Goal: Task Accomplishment & Management: Use online tool/utility

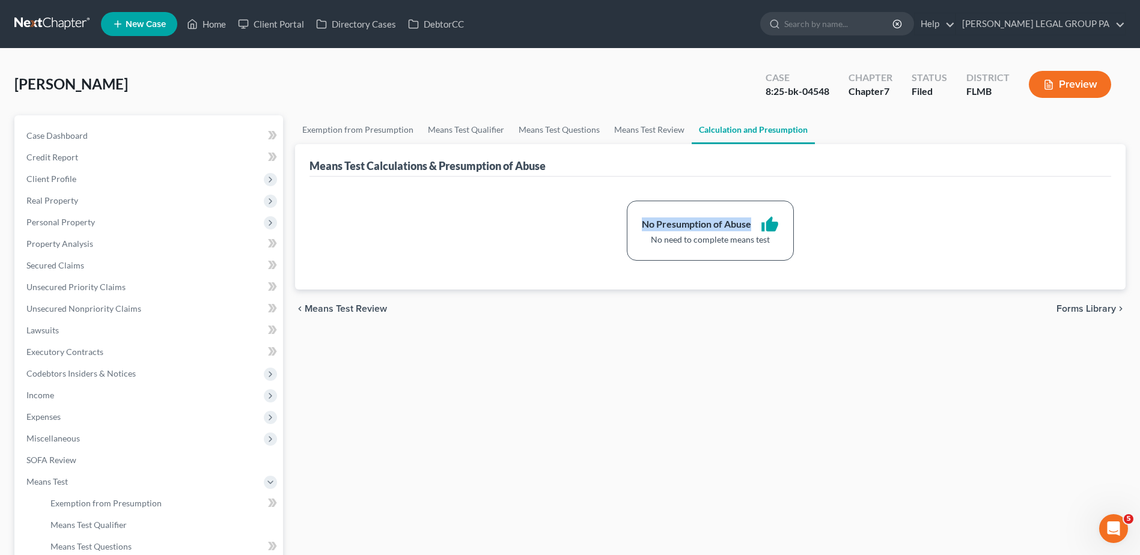
click at [65, 20] on link at bounding box center [52, 24] width 77 height 22
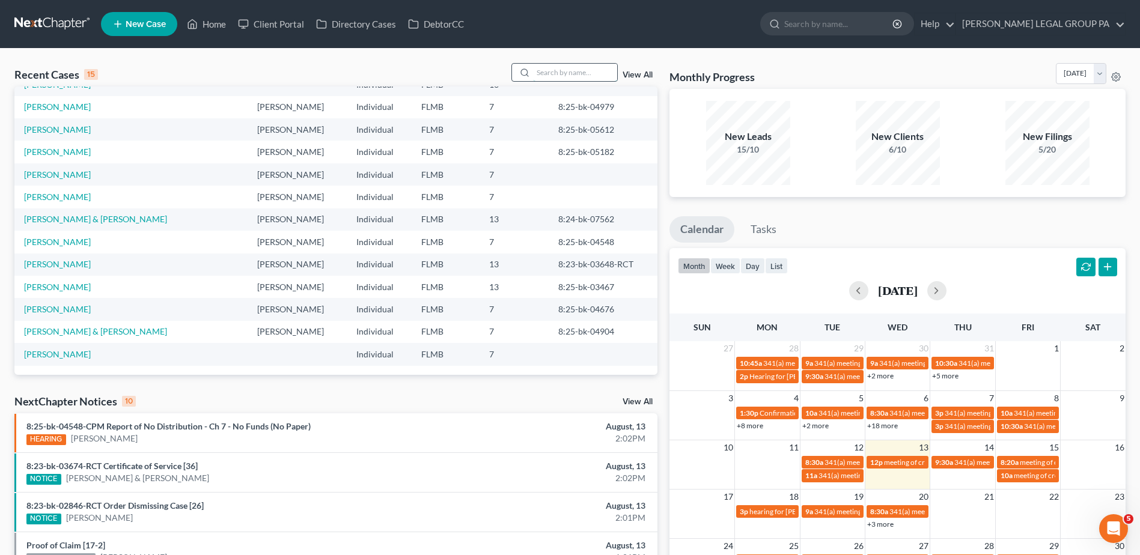
click at [576, 77] on input "search" at bounding box center [575, 72] width 84 height 17
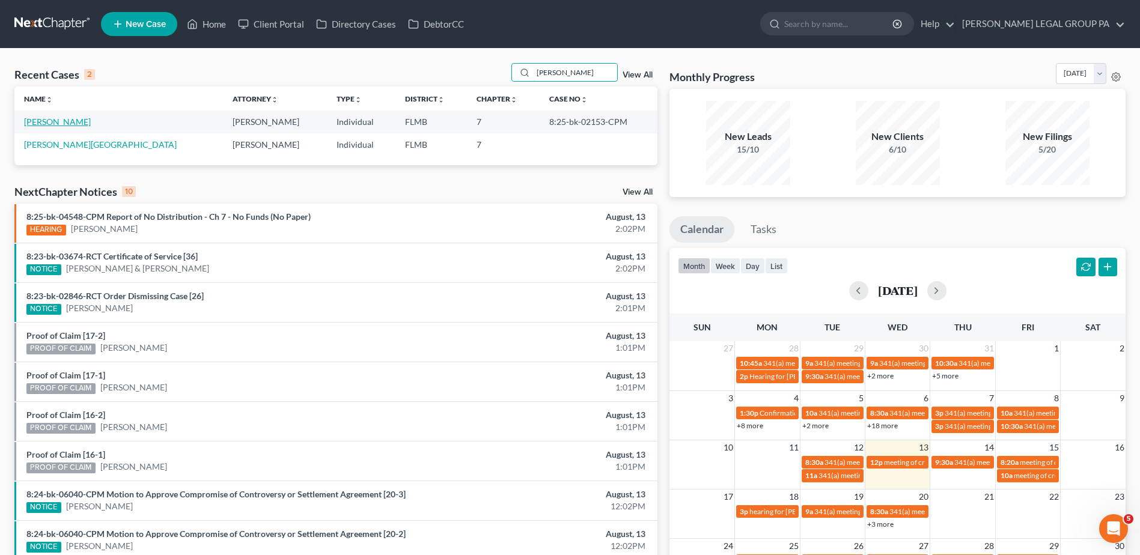
type input "[PERSON_NAME]"
click at [76, 126] on link "[PERSON_NAME]" at bounding box center [57, 122] width 67 height 10
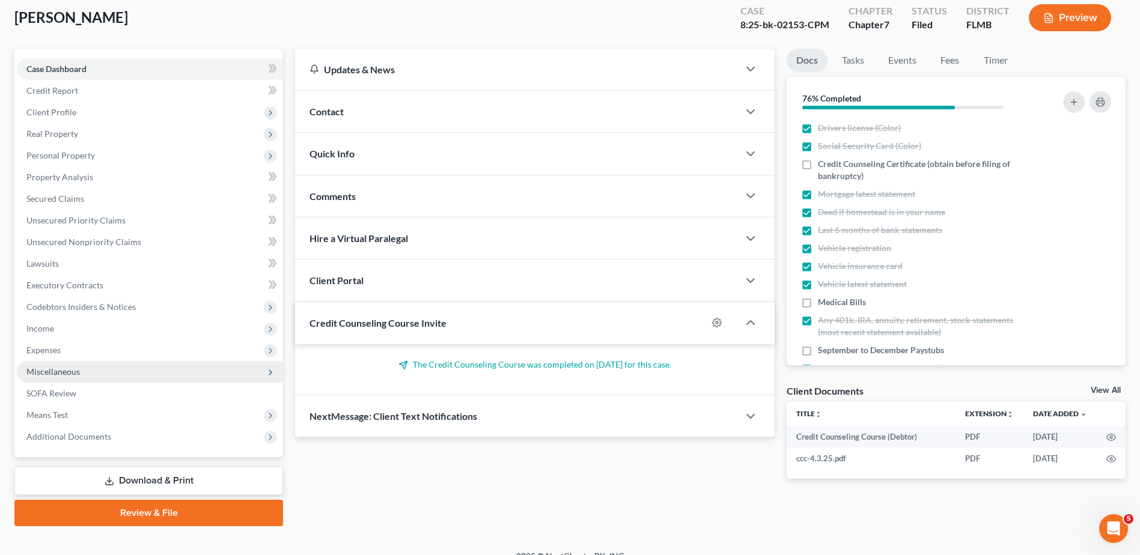
scroll to position [83, 0]
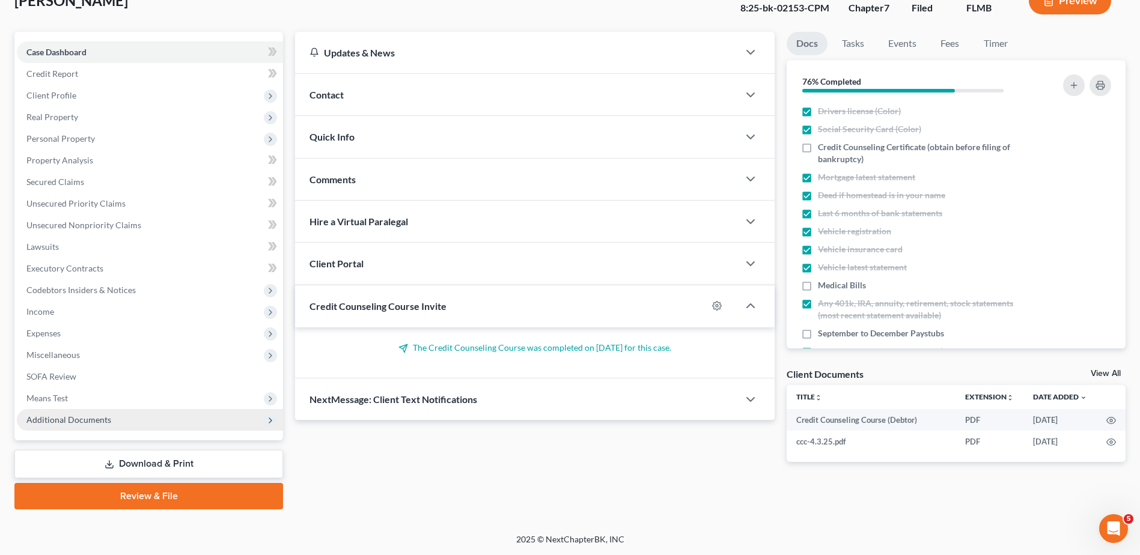
click at [197, 423] on span "Additional Documents" at bounding box center [150, 420] width 266 height 22
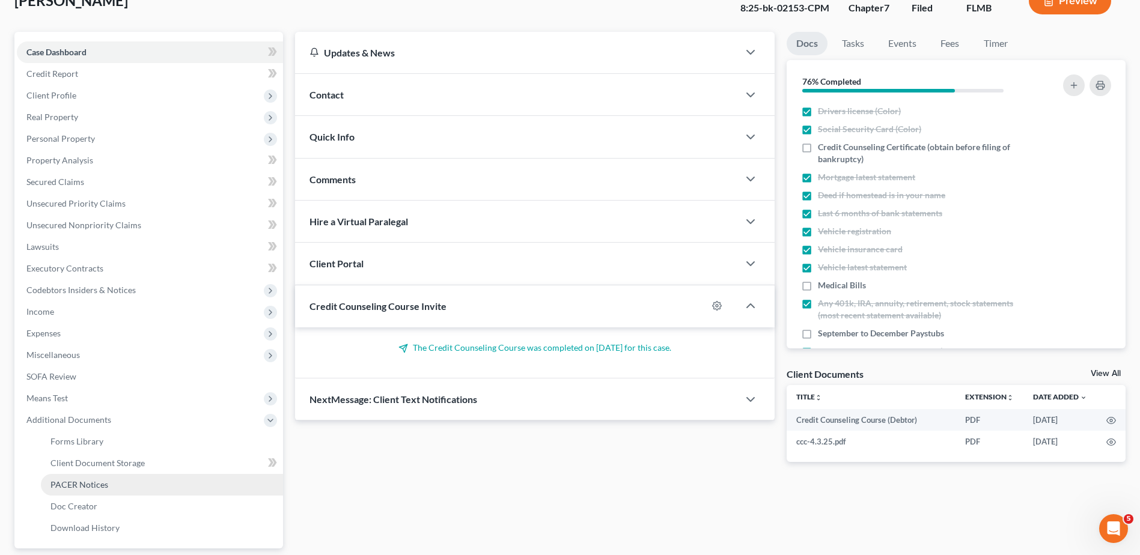
click at [163, 487] on link "PACER Notices" at bounding box center [162, 485] width 242 height 22
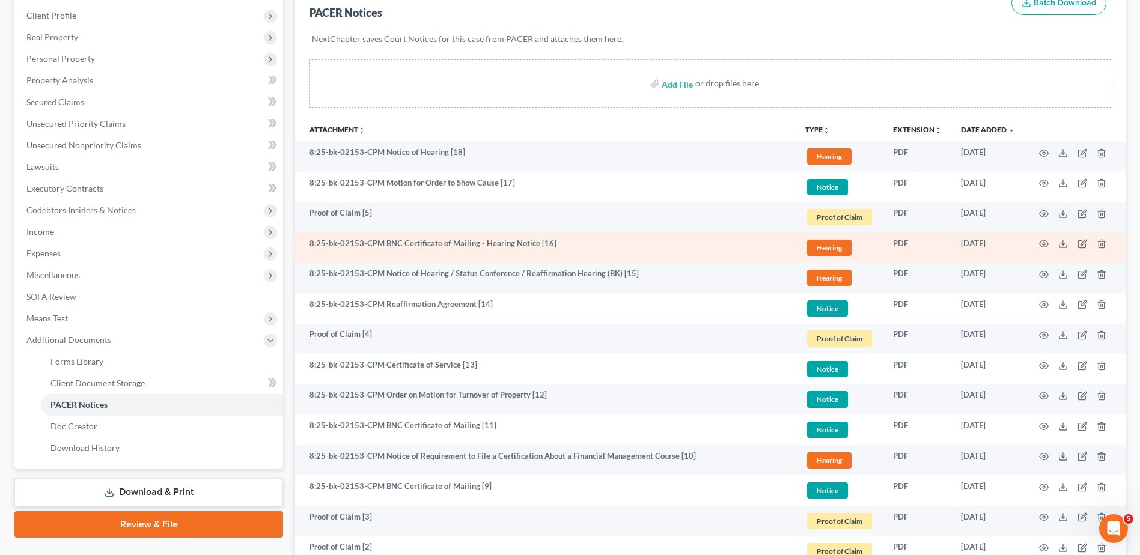
scroll to position [200, 0]
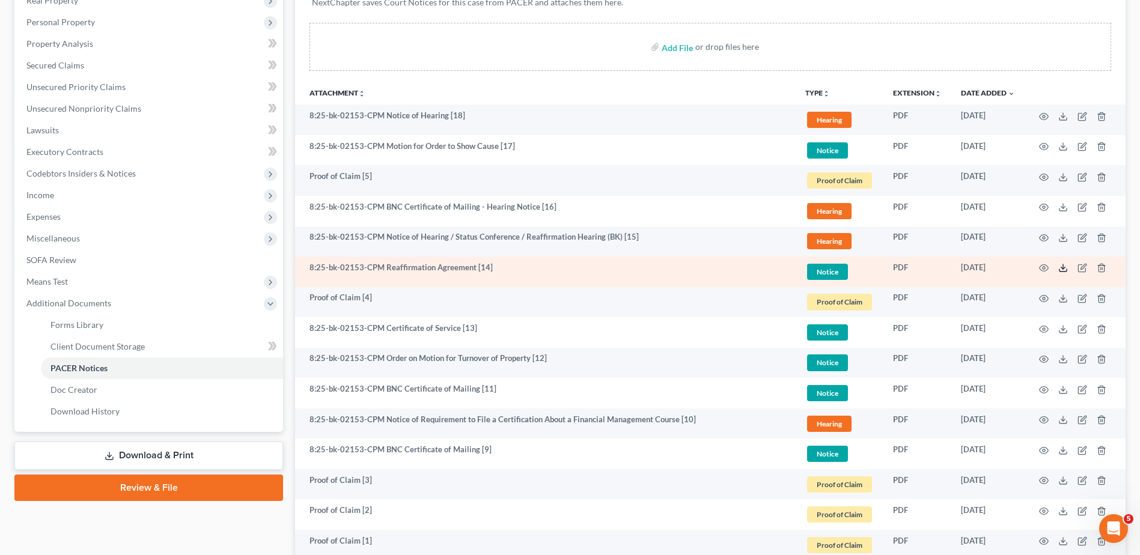
click at [1061, 268] on polyline at bounding box center [1063, 268] width 4 height 2
